Goal: Transaction & Acquisition: Purchase product/service

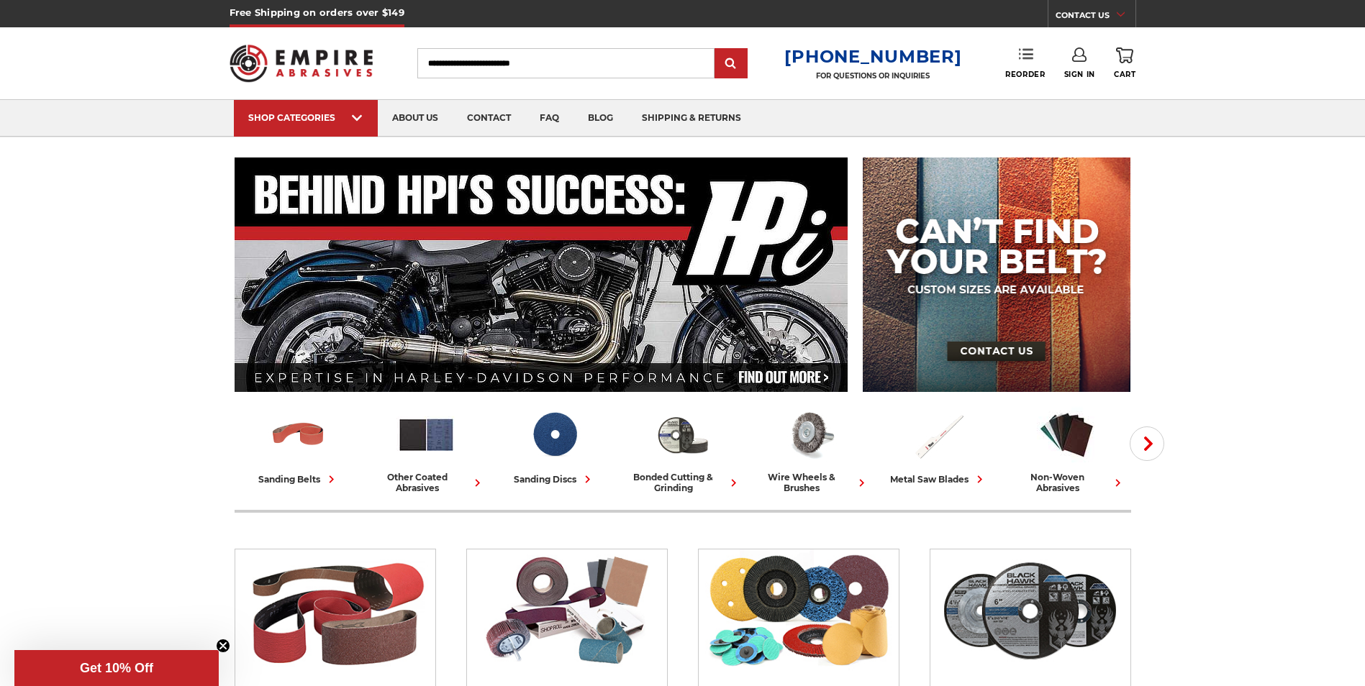
type input "**********"
click at [1032, 65] on link "Reorder" at bounding box center [1025, 62] width 40 height 31
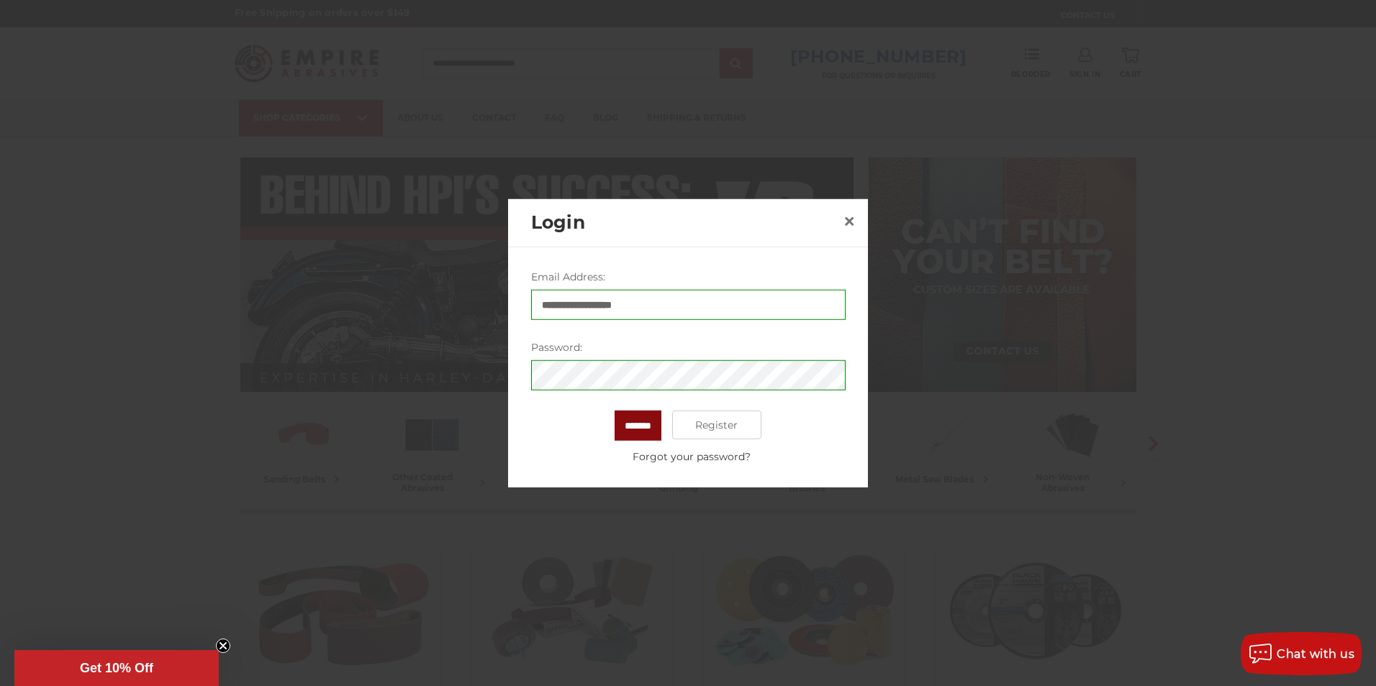
click at [639, 423] on input "*******" at bounding box center [638, 426] width 47 height 30
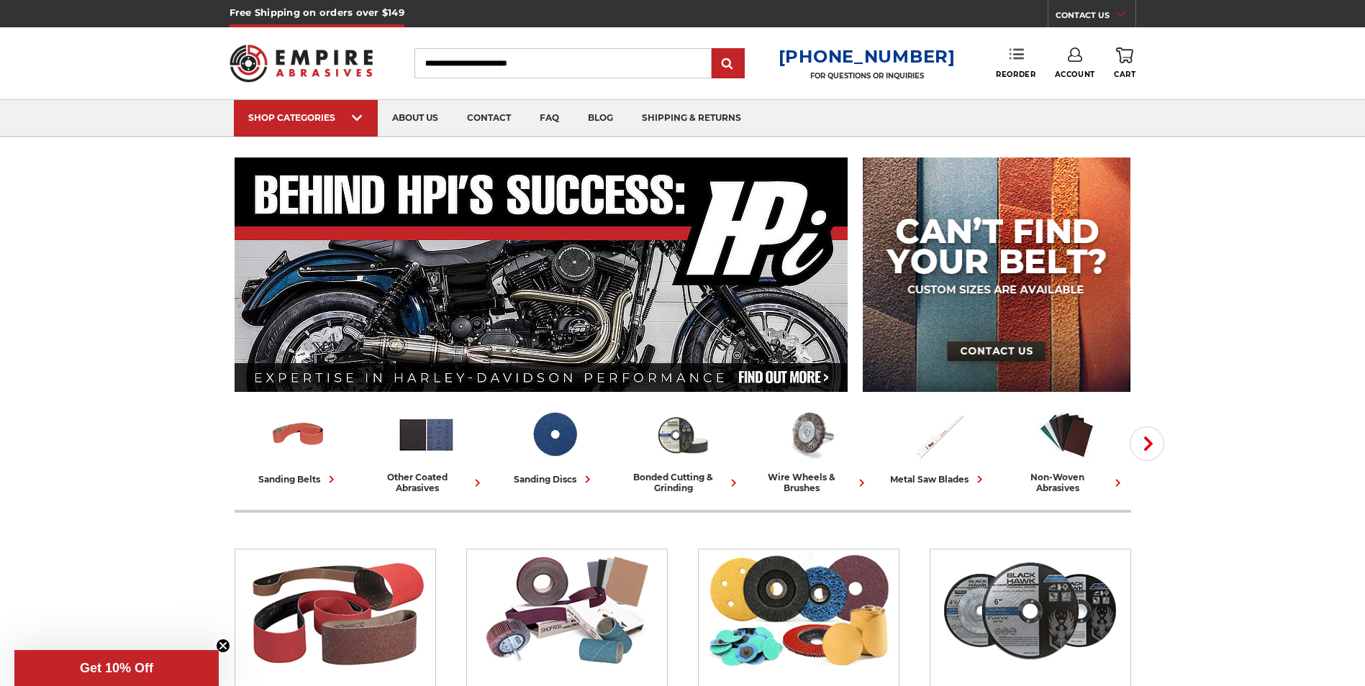
click at [1020, 60] on icon at bounding box center [1017, 54] width 14 height 14
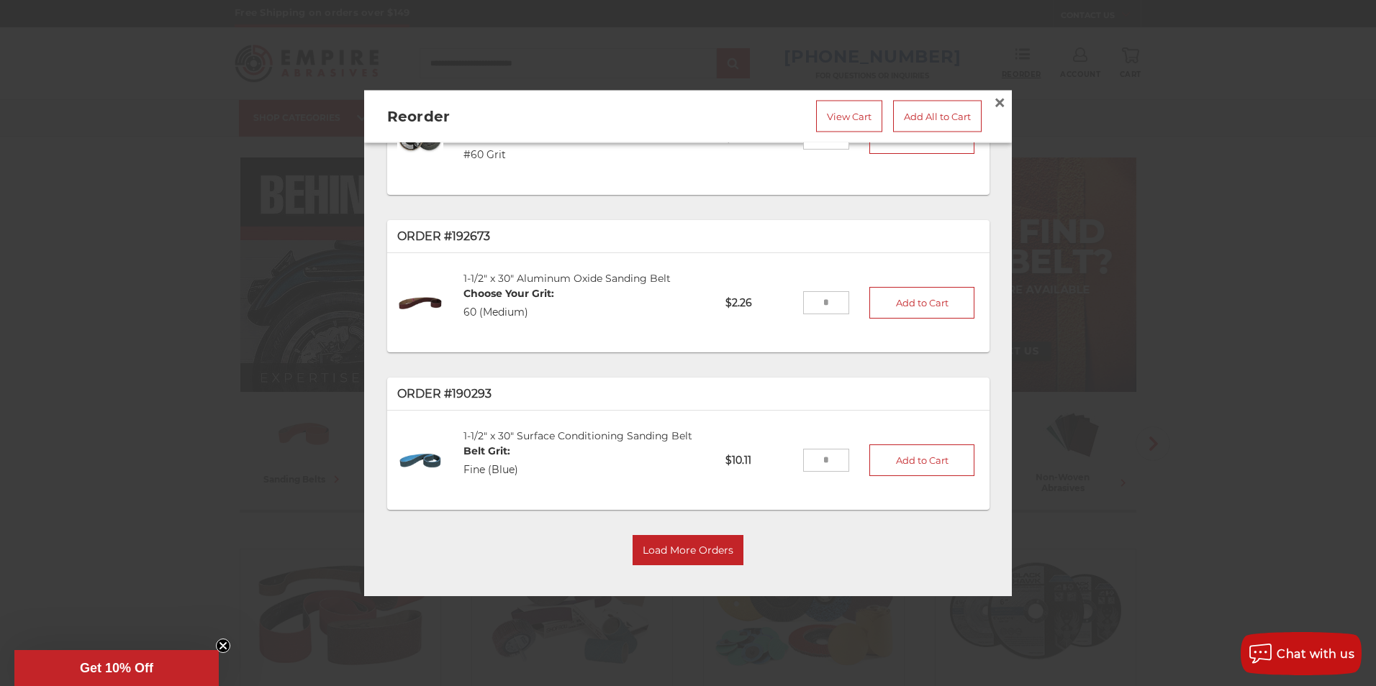
scroll to position [120, 0]
click at [668, 539] on button "Load More Orders" at bounding box center [688, 548] width 111 height 30
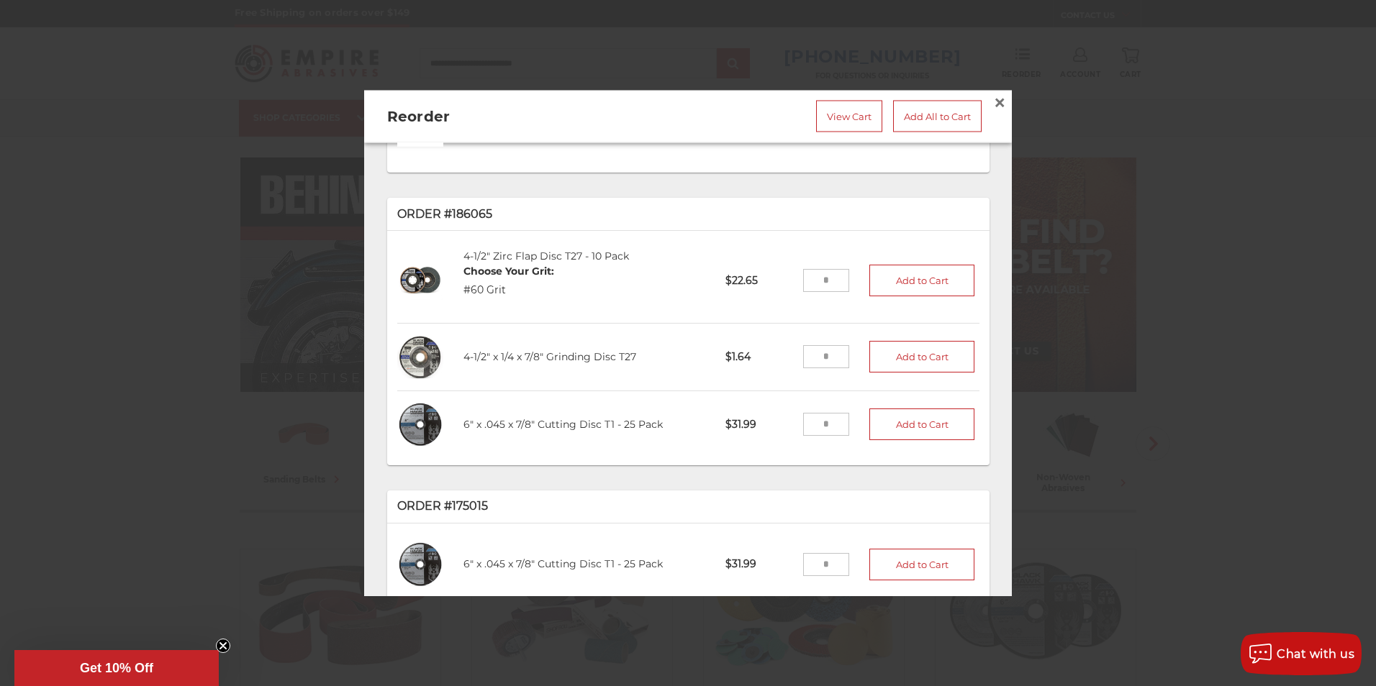
scroll to position [480, 0]
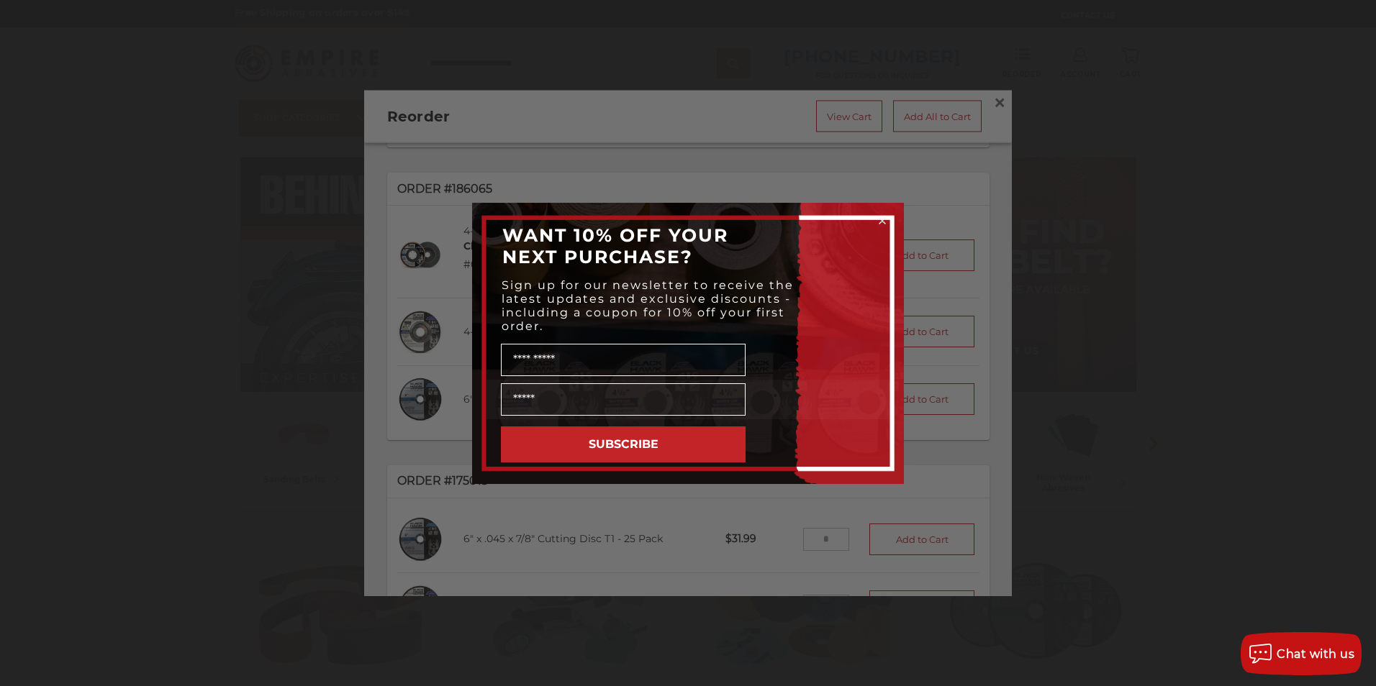
click at [884, 219] on icon "Close dialog" at bounding box center [882, 221] width 6 height 6
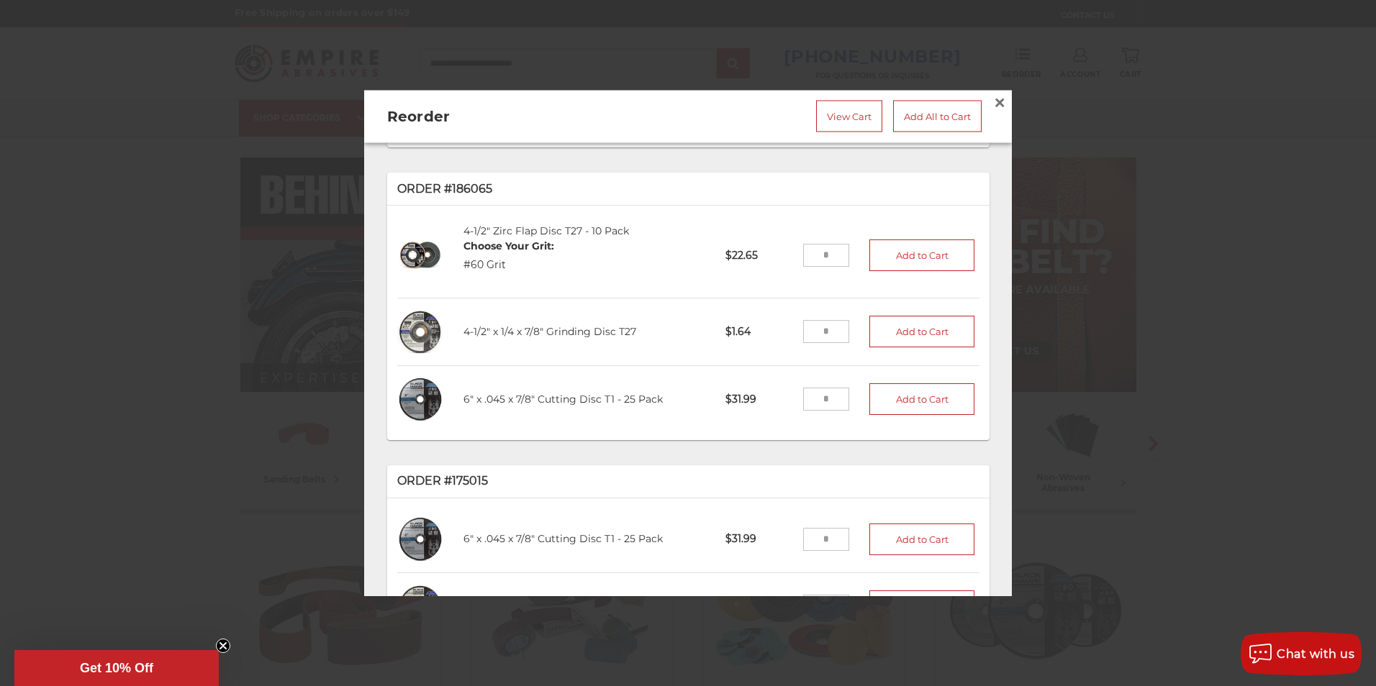
drag, startPoint x: 802, startPoint y: 391, endPoint x: 847, endPoint y: 396, distance: 45.7
click at [847, 396] on li "6" x .045 x 7/8" Cutting Disc T1 - 25 Pack C60451-25 $31.99 Add to Cart" at bounding box center [688, 399] width 582 height 67
type input "*"
click at [807, 325] on input "tel" at bounding box center [826, 332] width 47 height 23
click at [807, 324] on input "tel" at bounding box center [826, 332] width 47 height 23
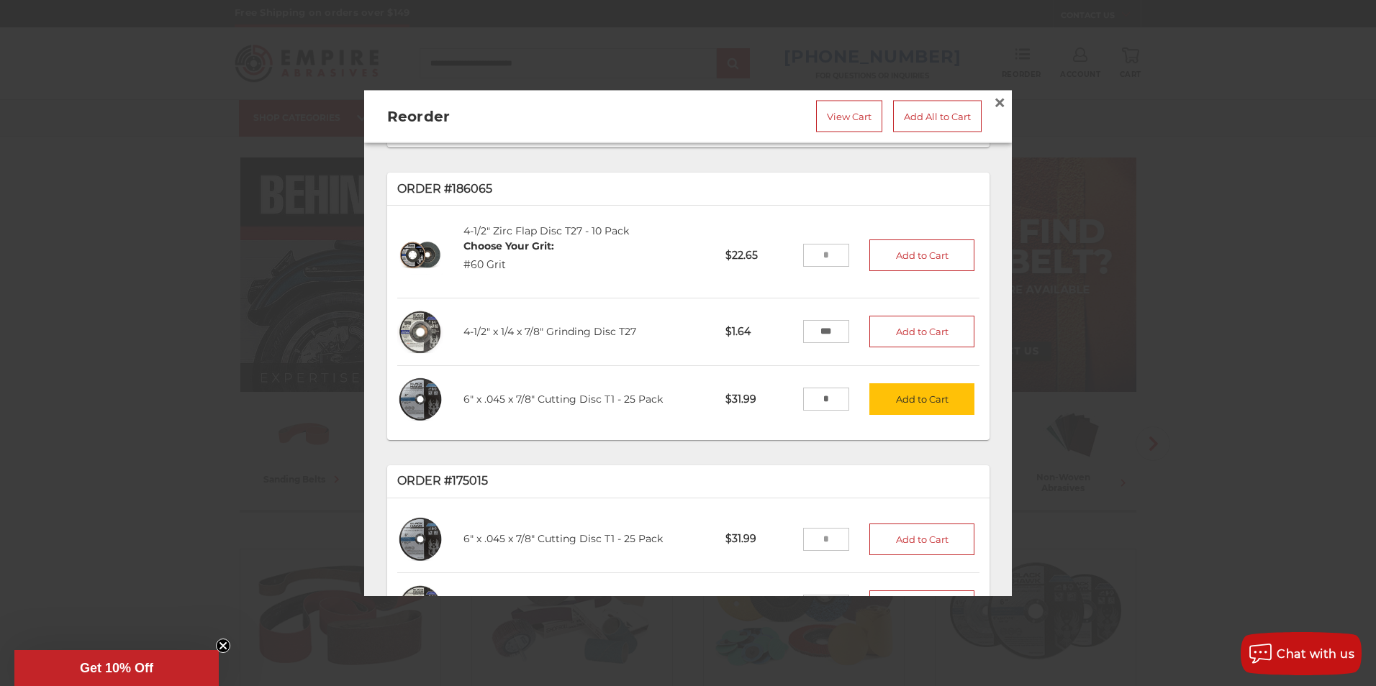
type input "***"
click at [810, 249] on input "tel" at bounding box center [826, 256] width 47 height 23
type input "*"
click at [902, 253] on button "Add to Cart" at bounding box center [921, 256] width 105 height 32
click at [892, 327] on button "Add to Cart" at bounding box center [921, 333] width 105 height 32
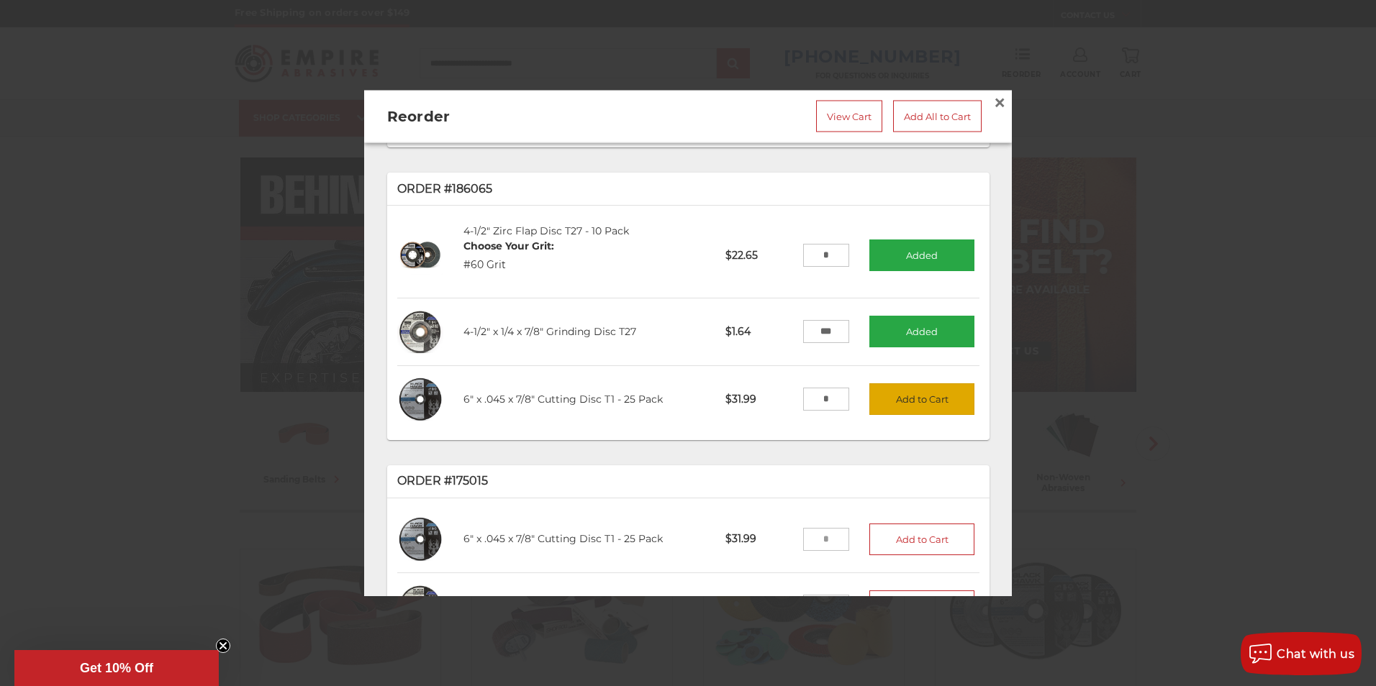
click at [907, 384] on button "Add to Cart" at bounding box center [921, 400] width 105 height 32
click at [834, 115] on link "View Cart" at bounding box center [849, 117] width 66 height 32
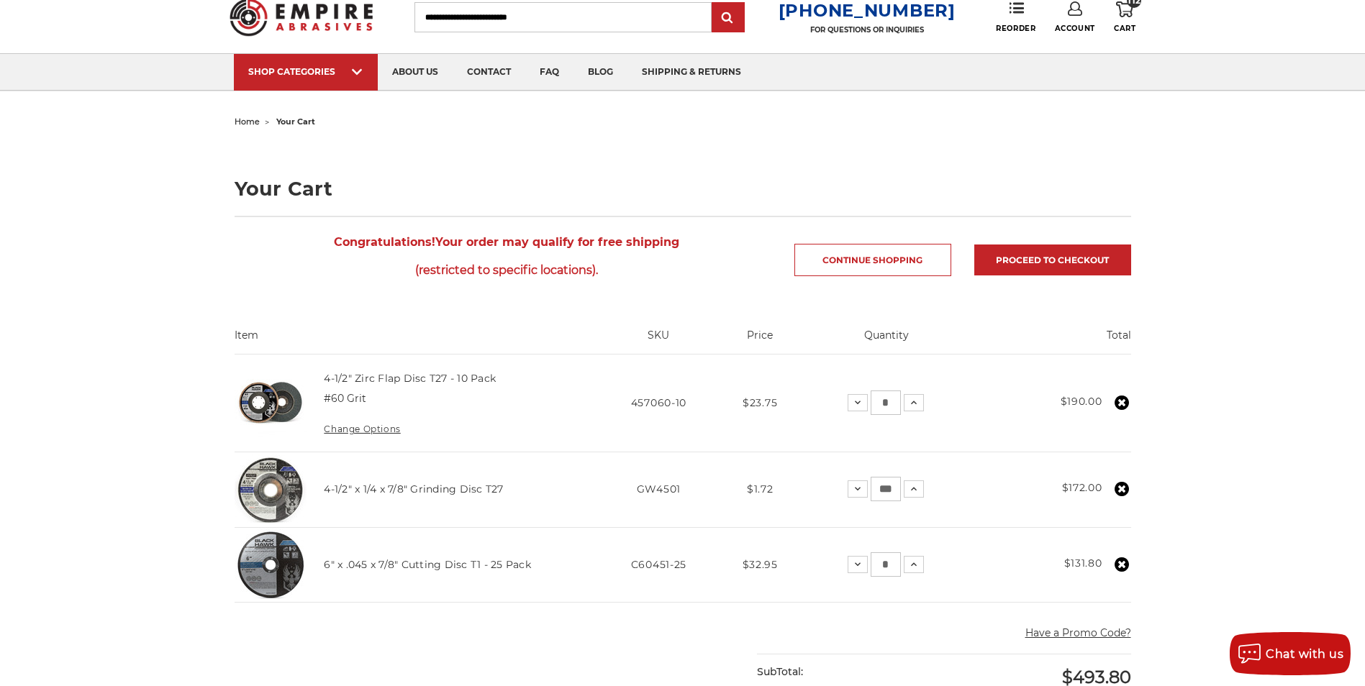
scroll to position [72, 0]
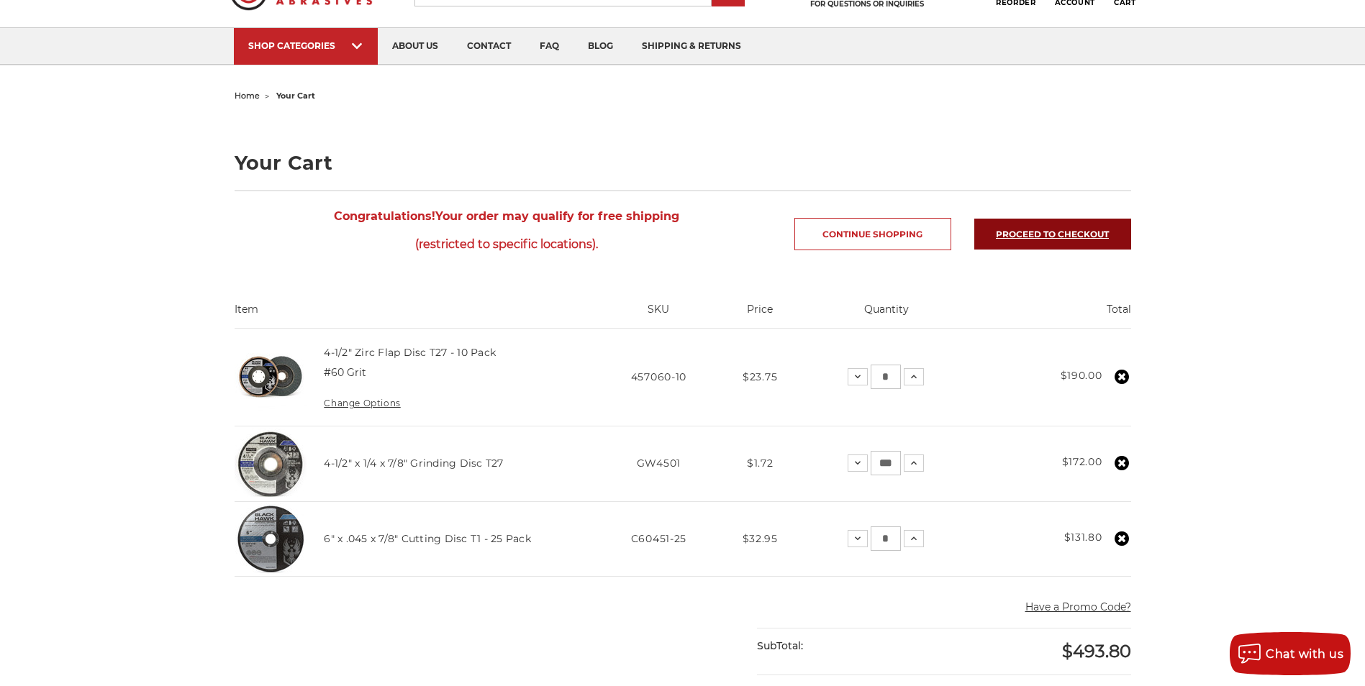
click at [1035, 228] on link "Proceed to checkout" at bounding box center [1052, 234] width 157 height 31
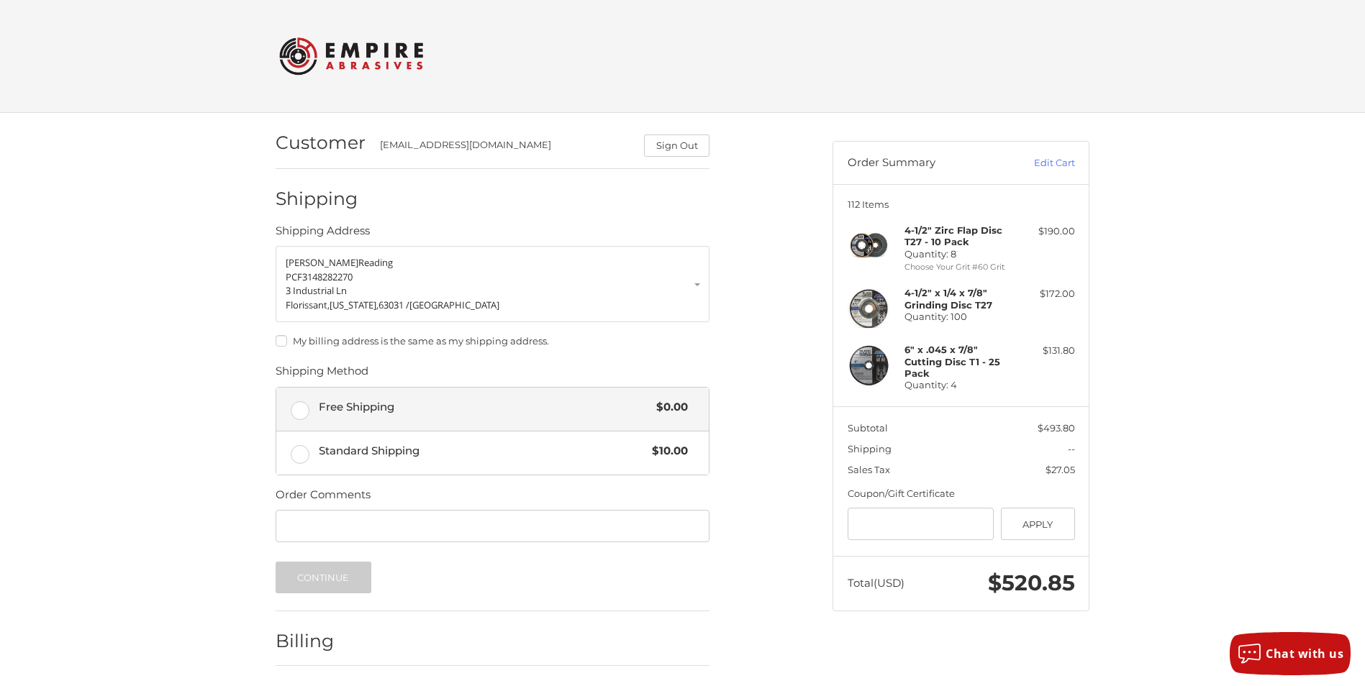
click at [296, 409] on label "Free Shipping $0.00" at bounding box center [492, 409] width 432 height 43
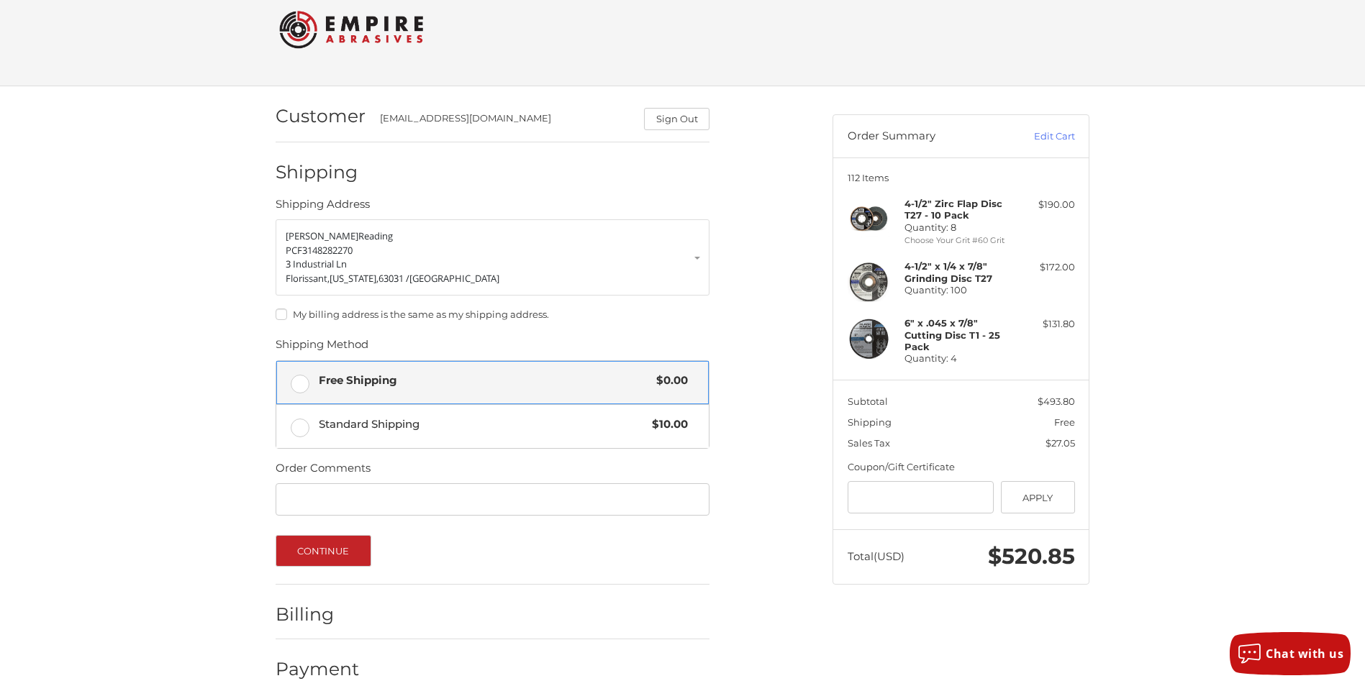
scroll to position [48, 0]
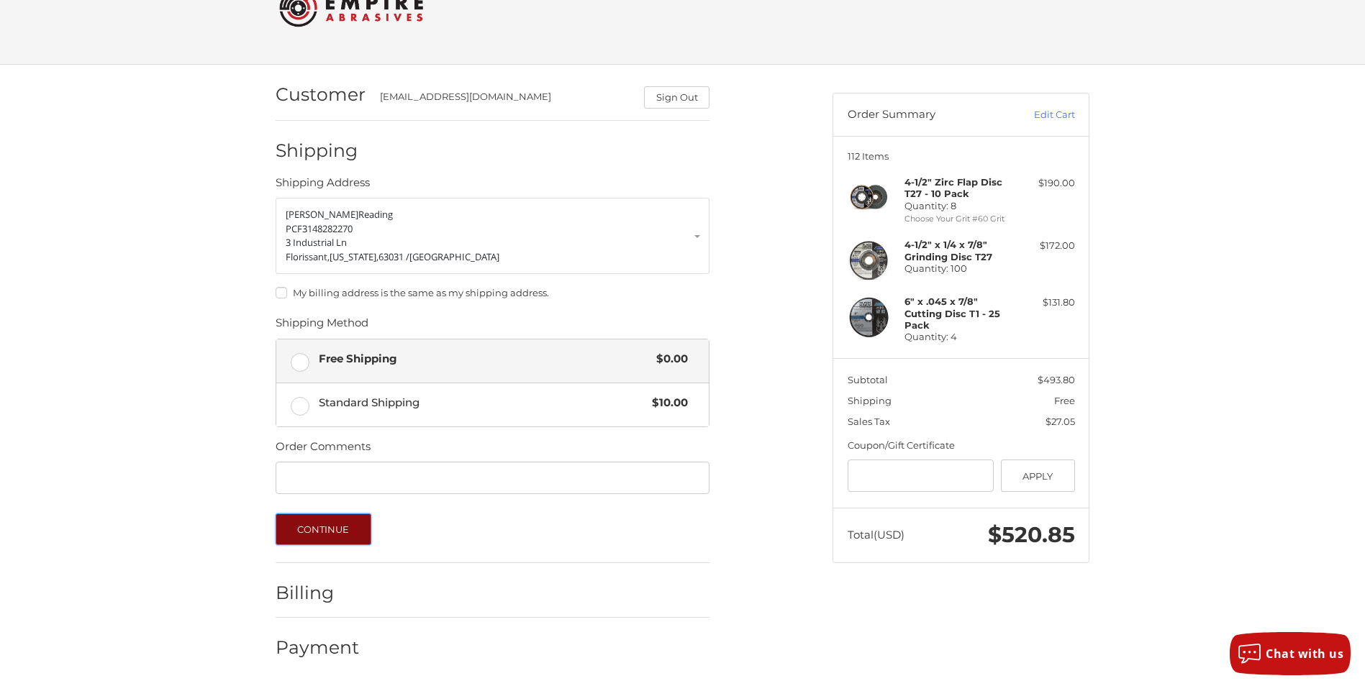
click at [318, 532] on button "Continue" at bounding box center [324, 530] width 96 height 32
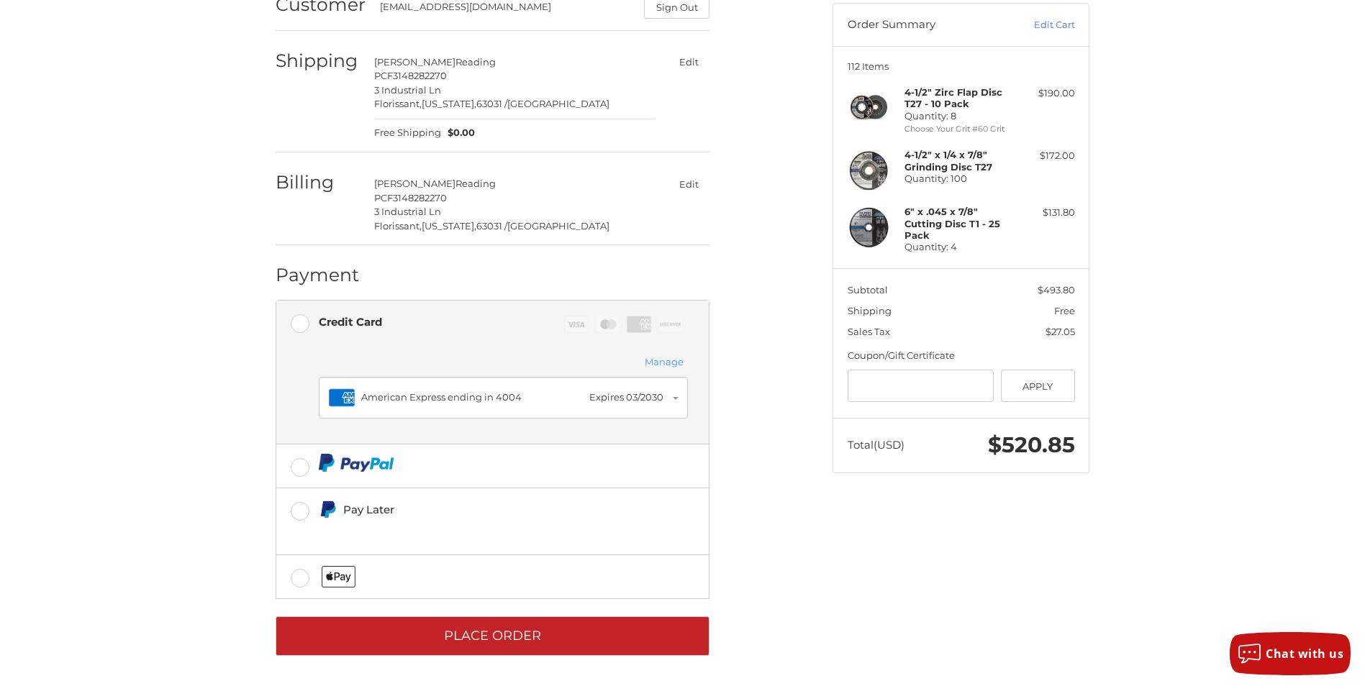
scroll to position [140, 0]
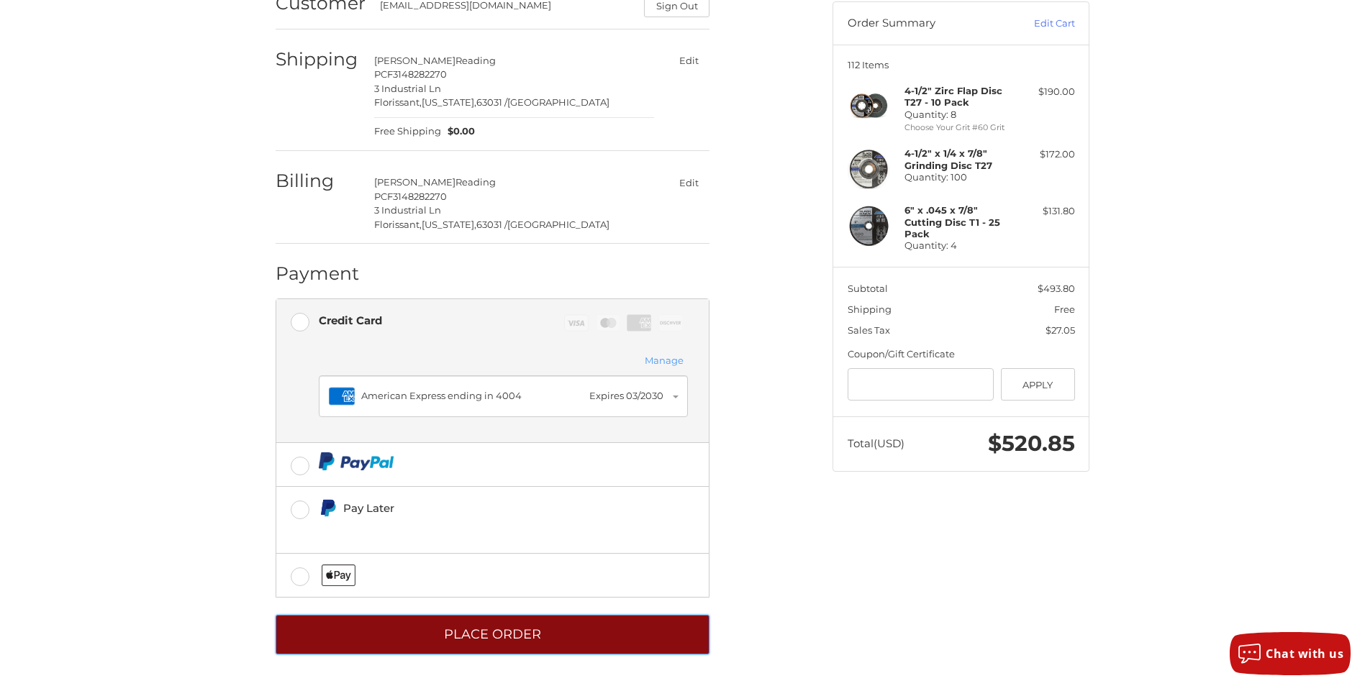
click at [546, 628] on button "Place Order" at bounding box center [493, 635] width 434 height 40
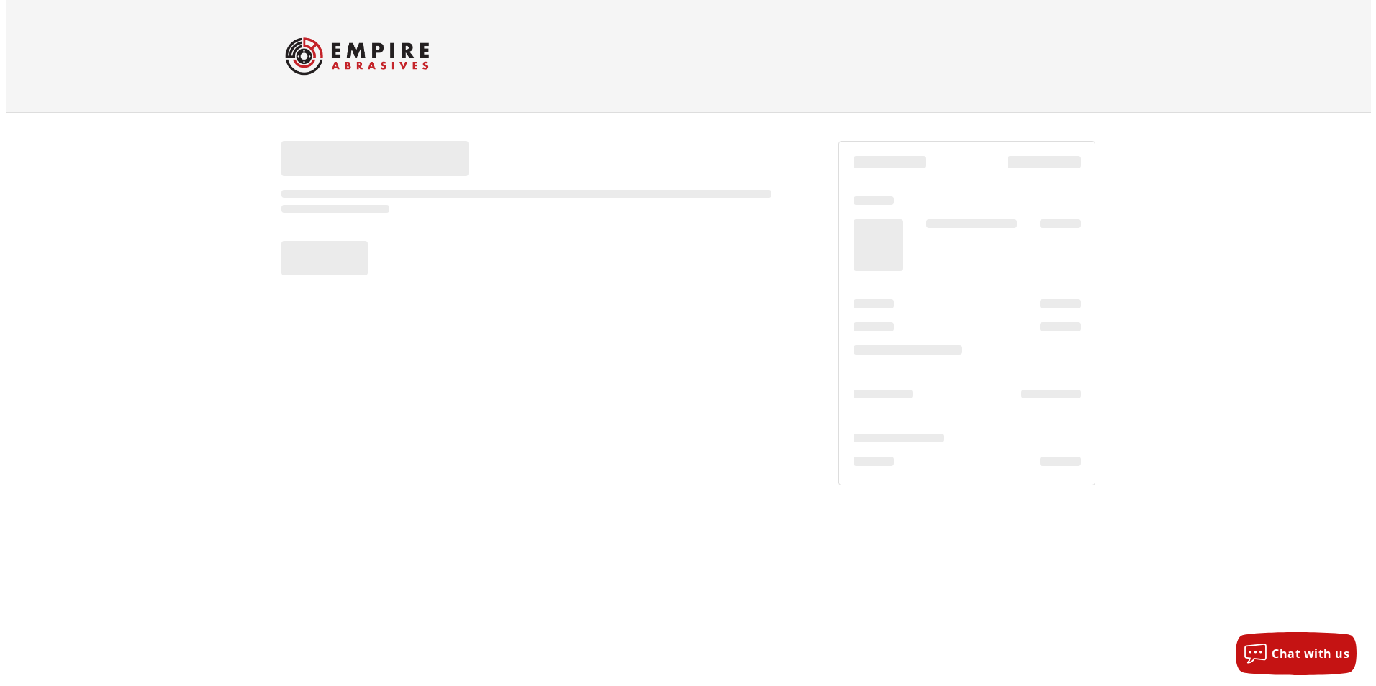
scroll to position [0, 0]
